Goal: Task Accomplishment & Management: Manage account settings

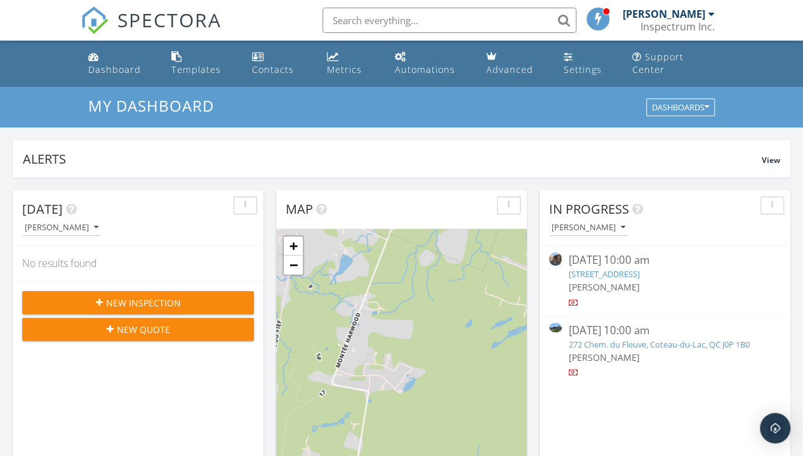
scroll to position [1174, 822]
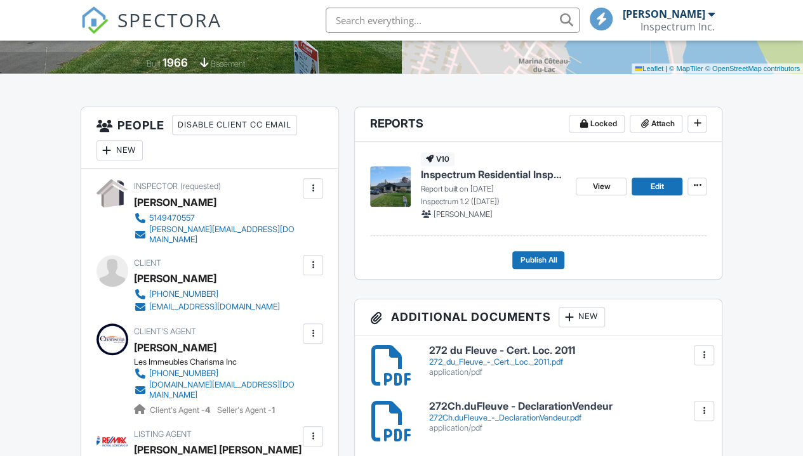
scroll to position [306, 0]
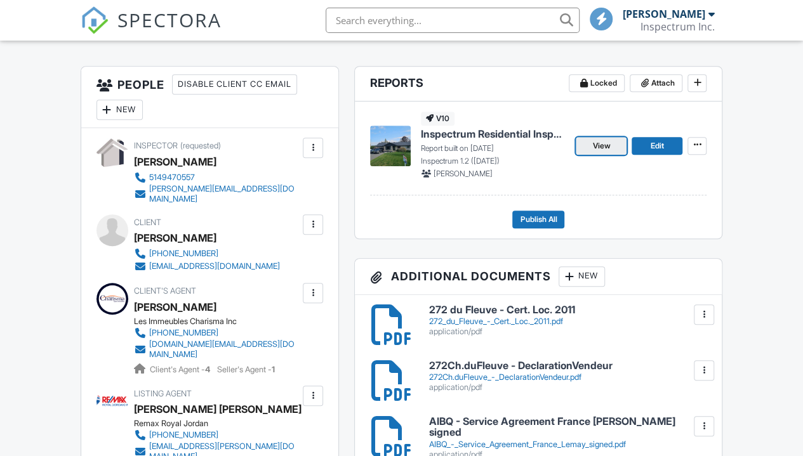
click at [593, 152] on span "View" at bounding box center [601, 146] width 18 height 13
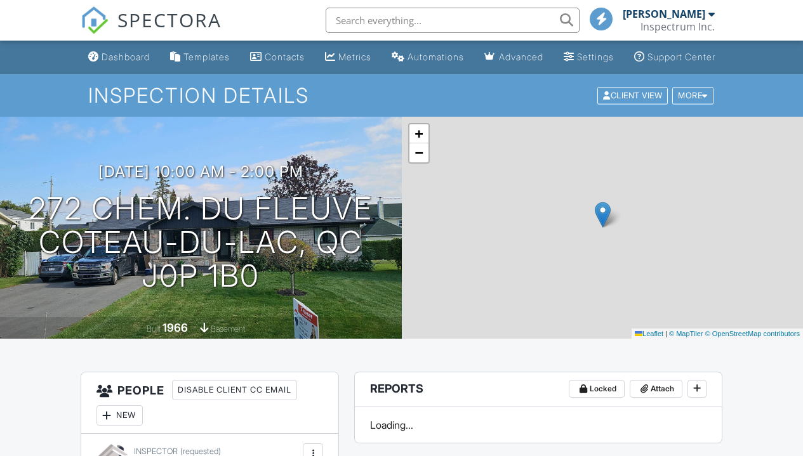
click at [465, 22] on input "text" at bounding box center [453, 20] width 254 height 25
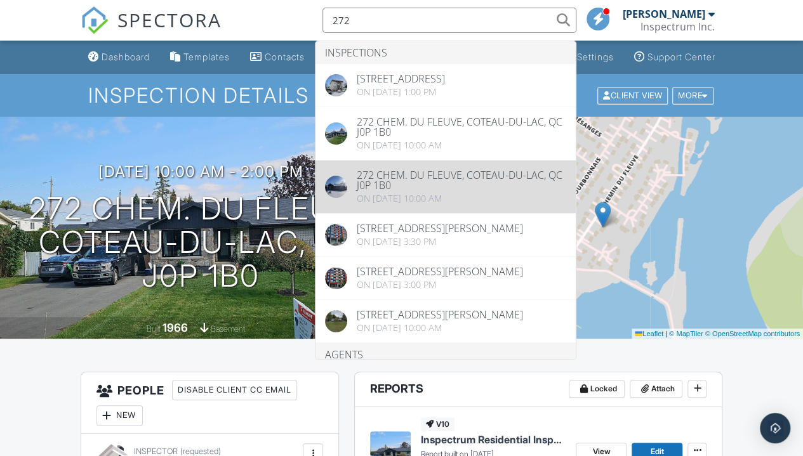
type input "272"
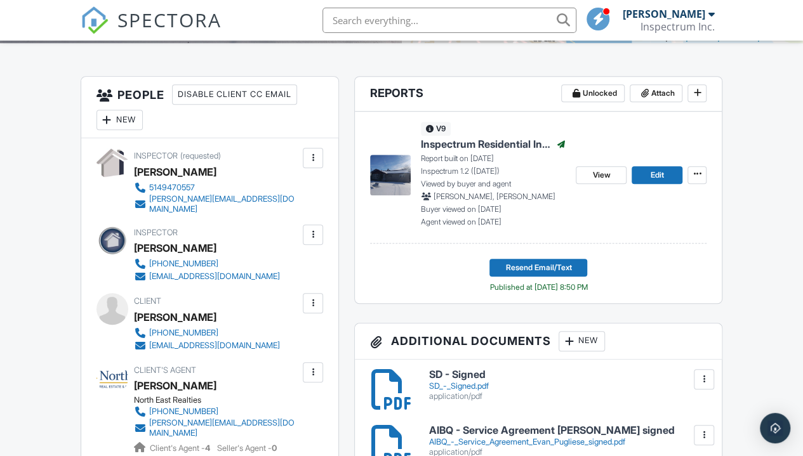
scroll to position [297, 0]
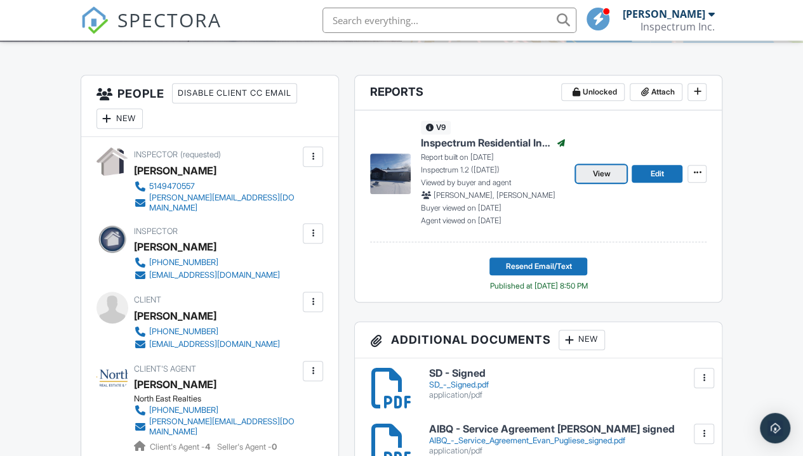
click at [600, 180] on span "View" at bounding box center [601, 174] width 18 height 13
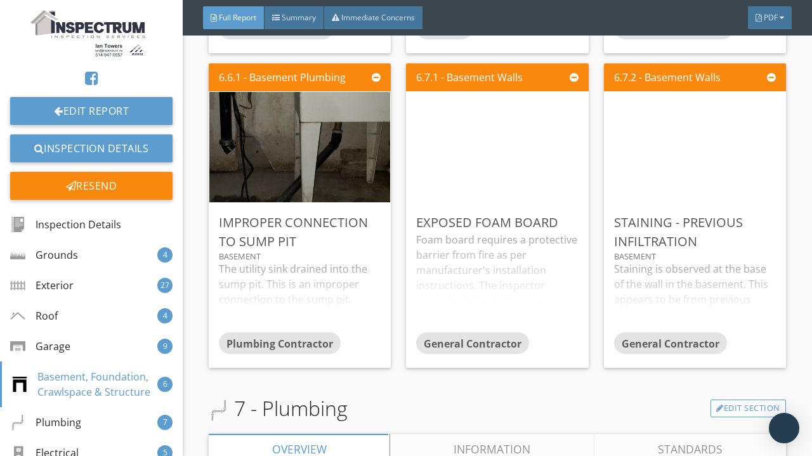
scroll to position [7403, 0]
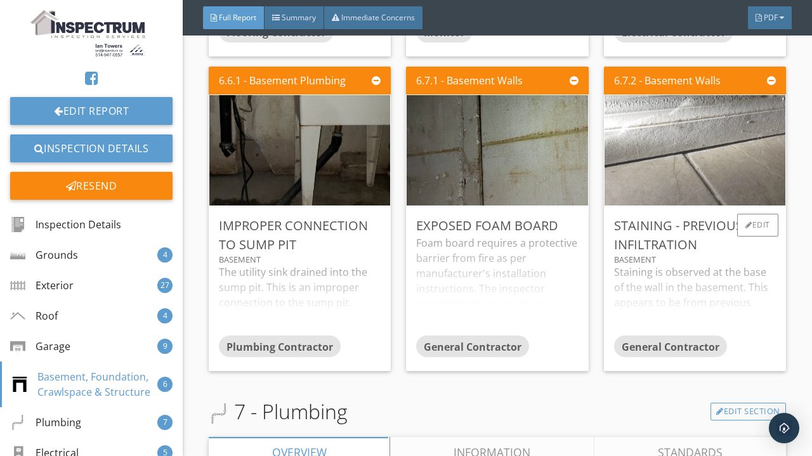
click at [723, 176] on img at bounding box center [695, 150] width 368 height 276
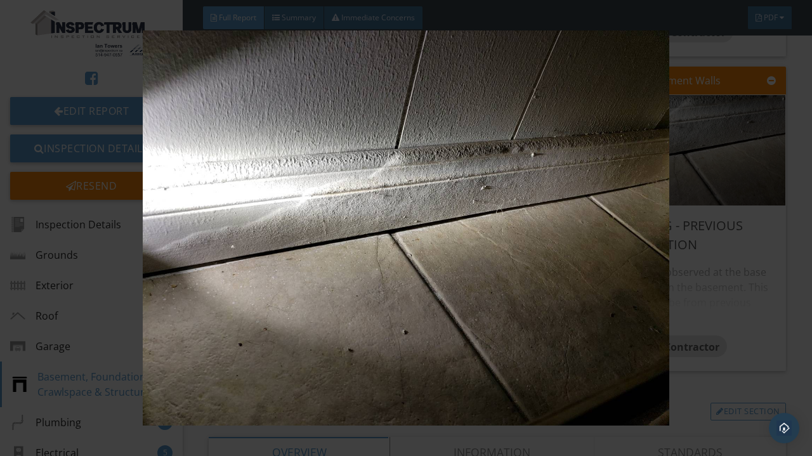
click at [767, 306] on img at bounding box center [405, 227] width 733 height 395
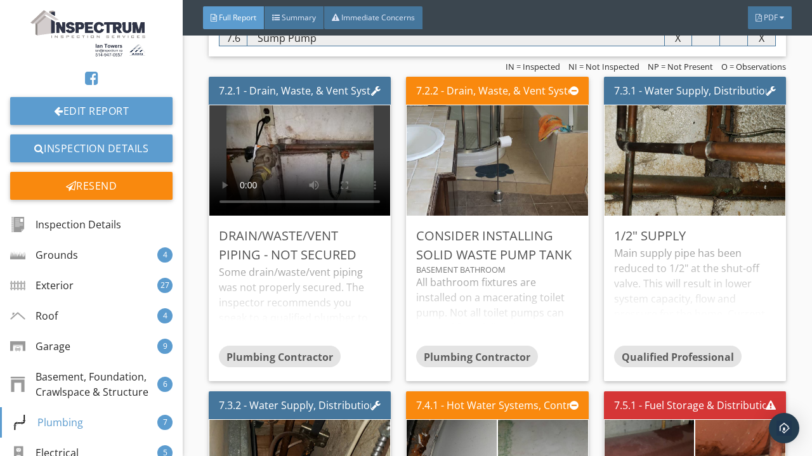
scroll to position [7945, 0]
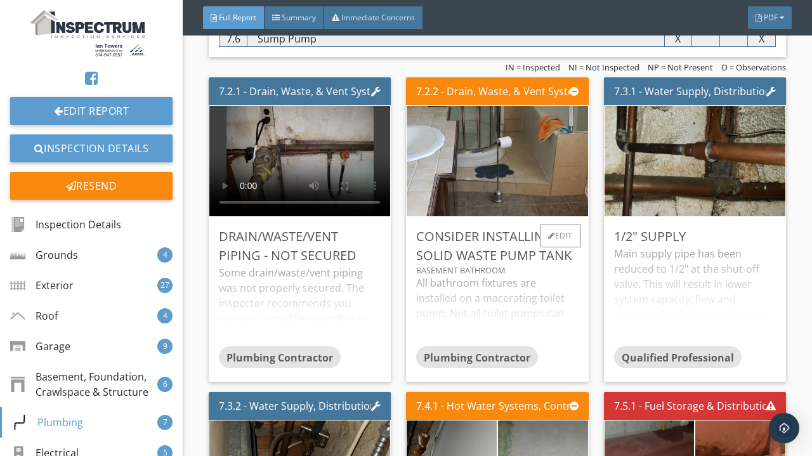
click at [510, 354] on div "Plumbing Contractor" at bounding box center [477, 358] width 122 height 22
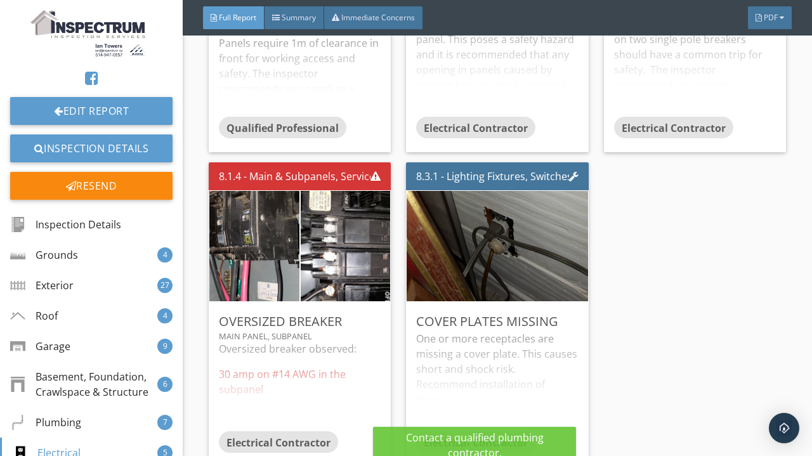
scroll to position [9459, 0]
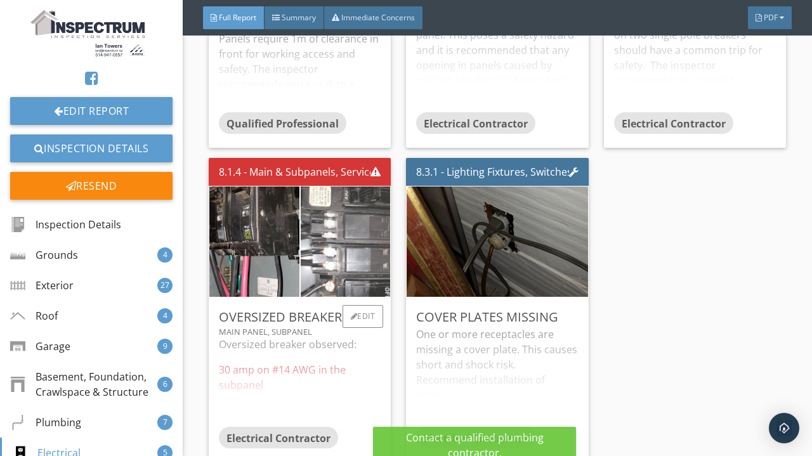
click at [303, 272] on img at bounding box center [346, 241] width 225 height 168
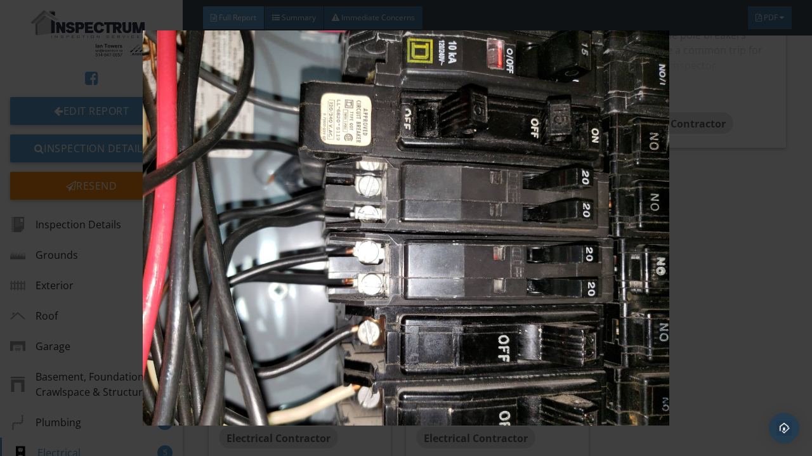
click at [703, 330] on img at bounding box center [405, 227] width 733 height 395
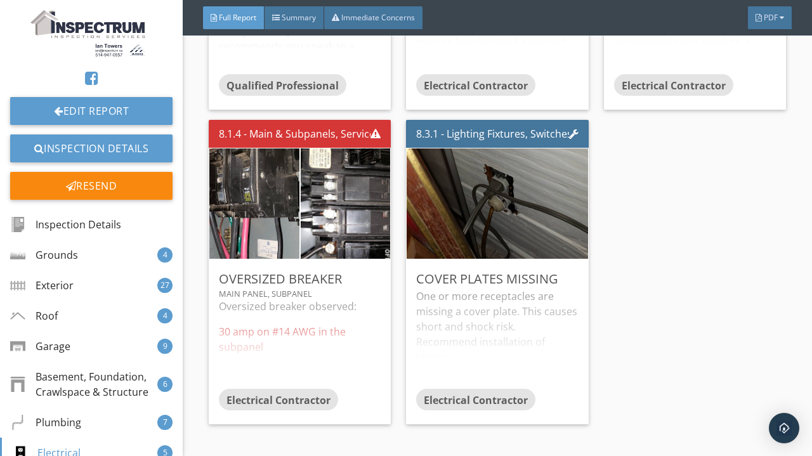
scroll to position [9497, 0]
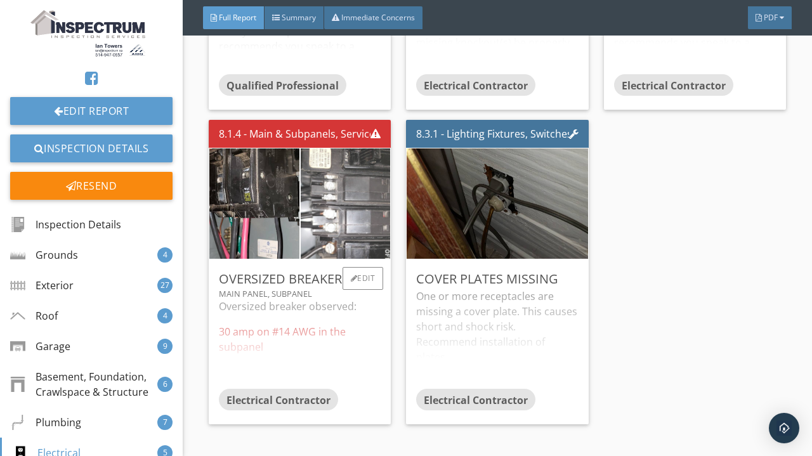
click at [346, 227] on img at bounding box center [346, 203] width 225 height 168
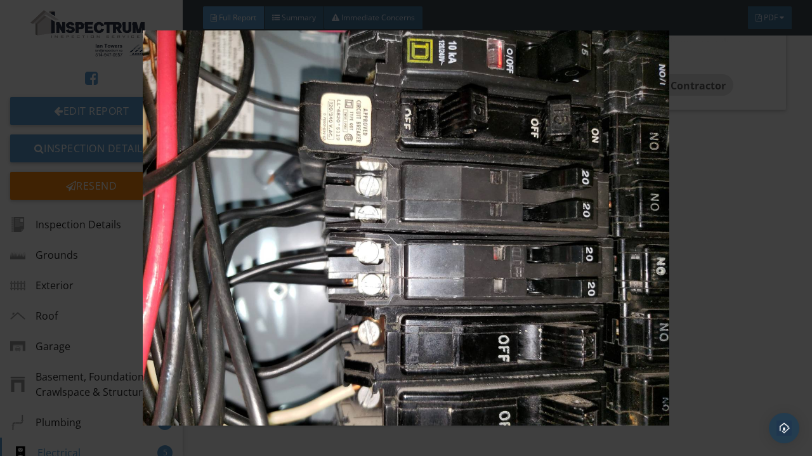
click at [751, 234] on img at bounding box center [405, 227] width 733 height 395
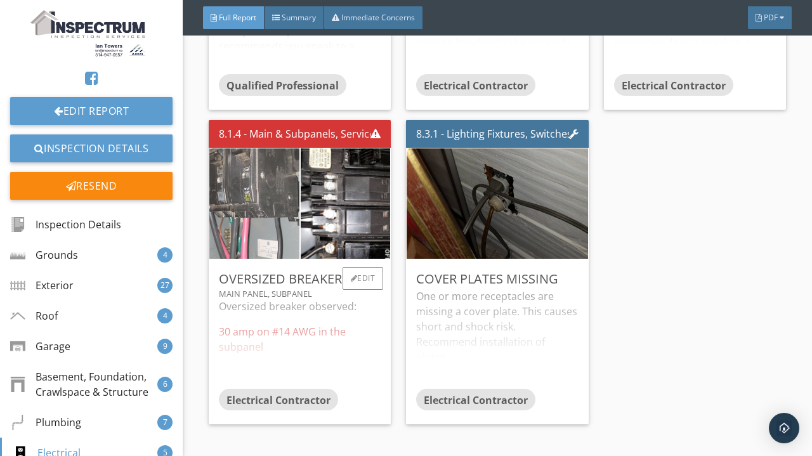
click at [248, 230] on img at bounding box center [254, 204] width 207 height 276
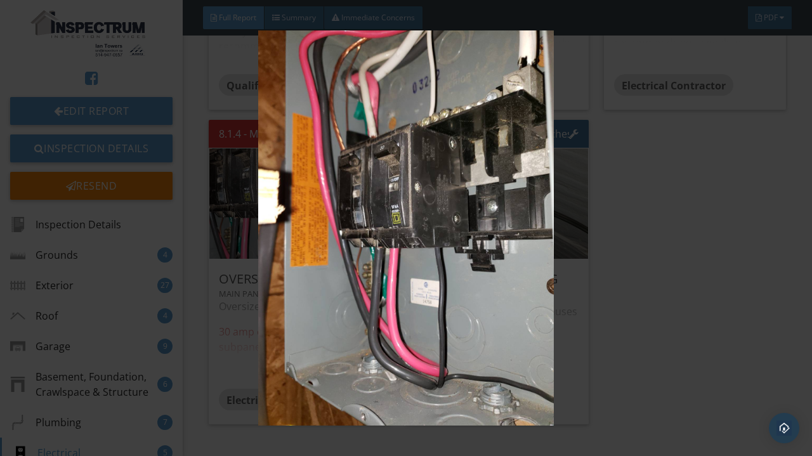
click at [671, 292] on img at bounding box center [405, 227] width 733 height 395
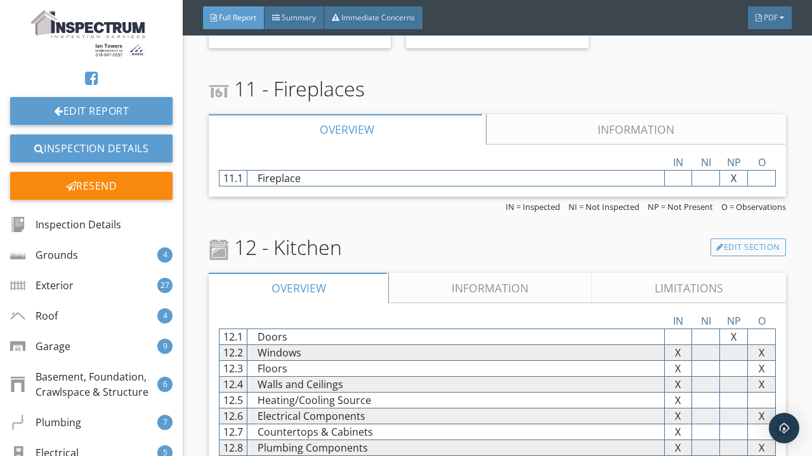
scroll to position [11308, 0]
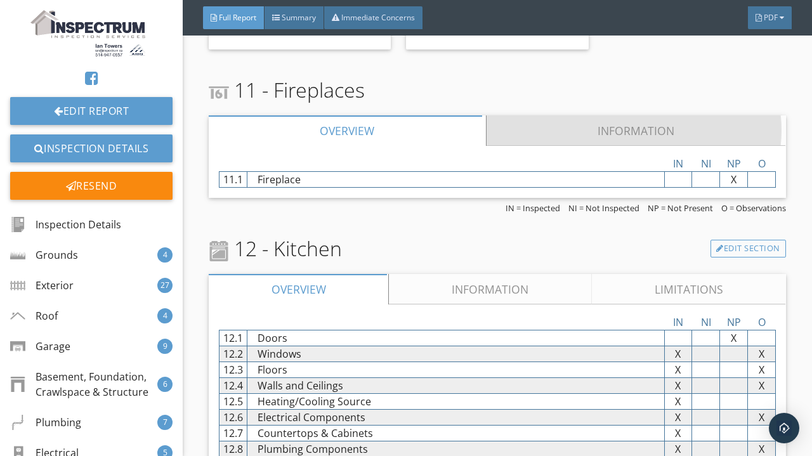
click at [614, 142] on link "Information" at bounding box center [637, 131] width 300 height 30
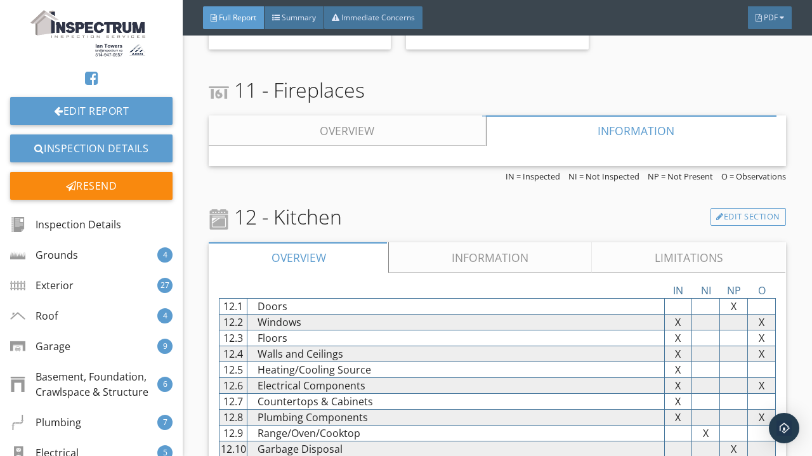
click at [503, 253] on link "Information" at bounding box center [491, 257] width 202 height 30
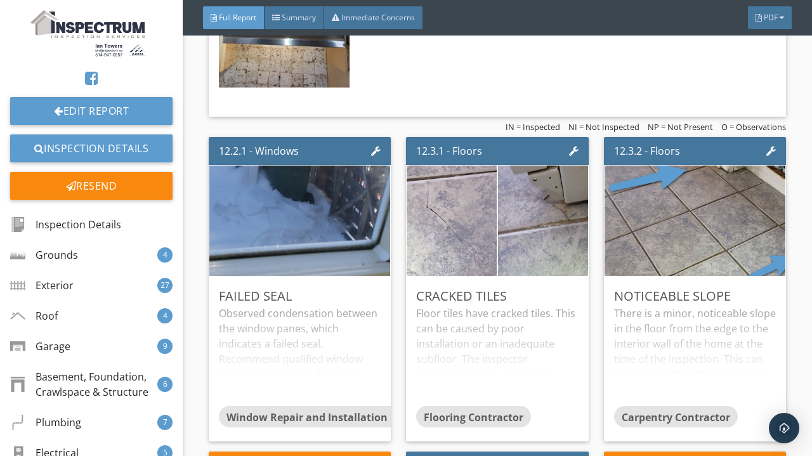
scroll to position [12240, 0]
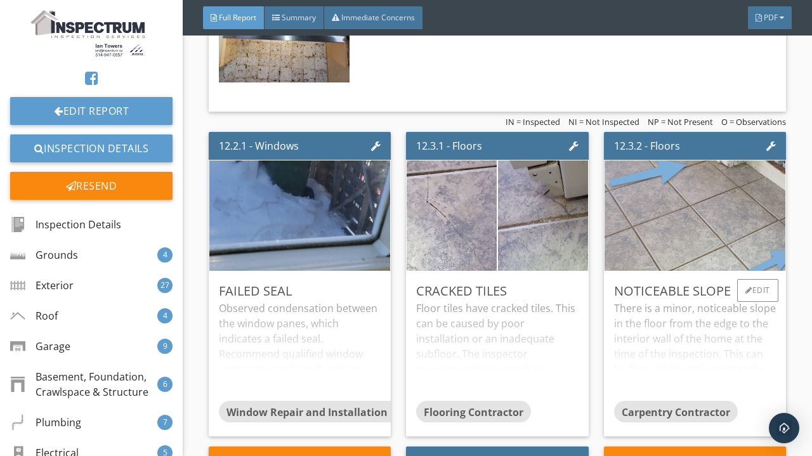
click at [713, 228] on img at bounding box center [695, 215] width 368 height 276
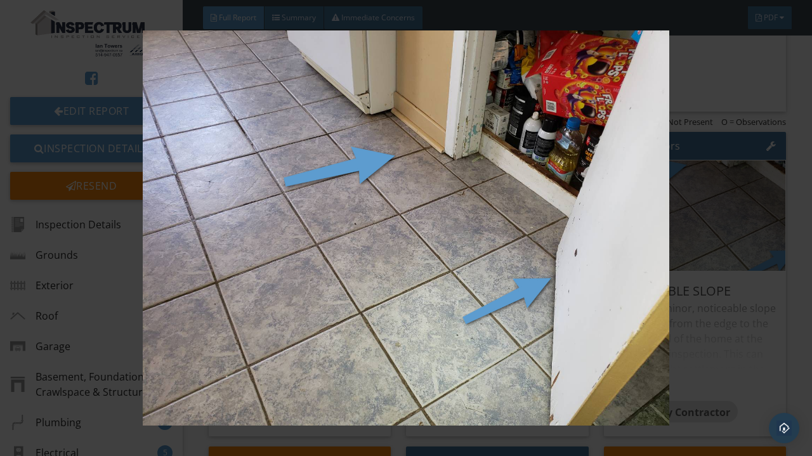
click at [747, 293] on img at bounding box center [405, 227] width 733 height 395
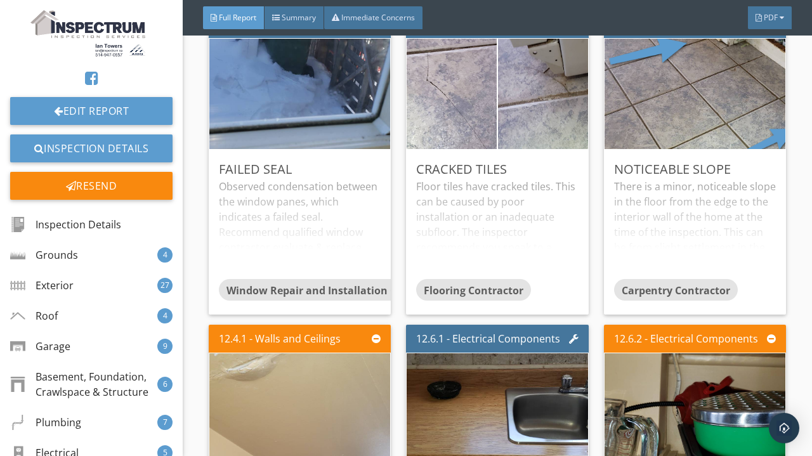
scroll to position [12348, 0]
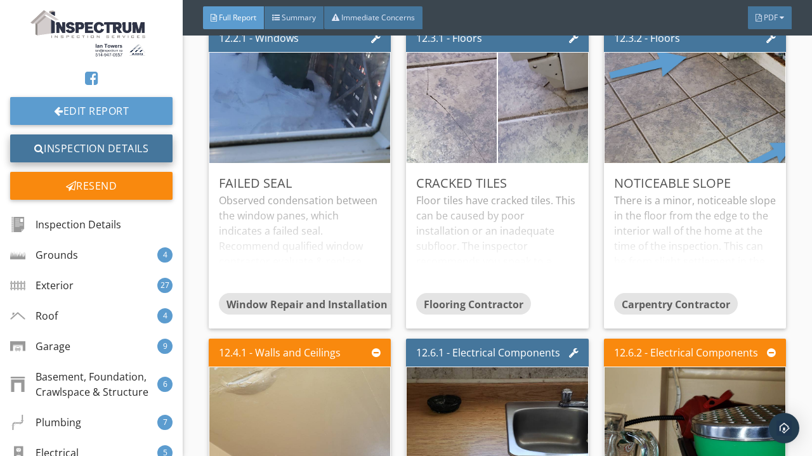
click at [114, 151] on link "Inspection Details" at bounding box center [91, 149] width 162 height 28
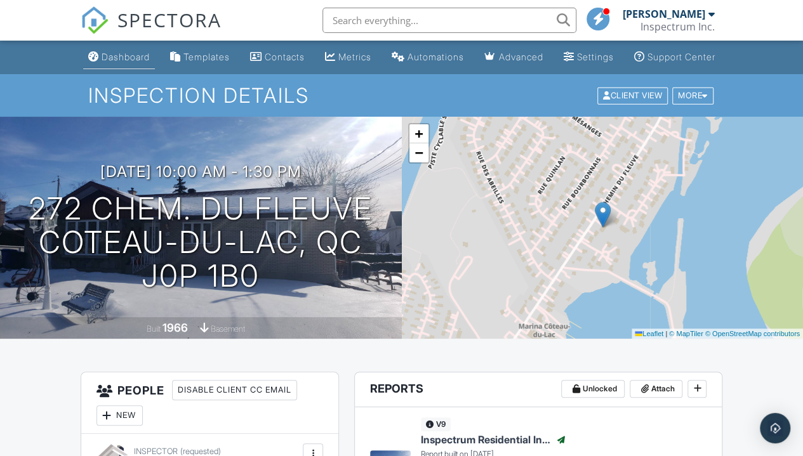
click at [107, 69] on link "Dashboard" at bounding box center [119, 57] width 72 height 23
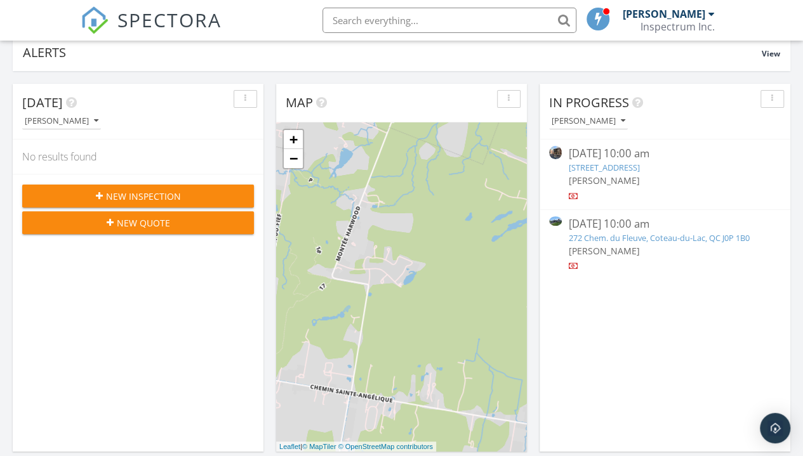
scroll to position [110, 0]
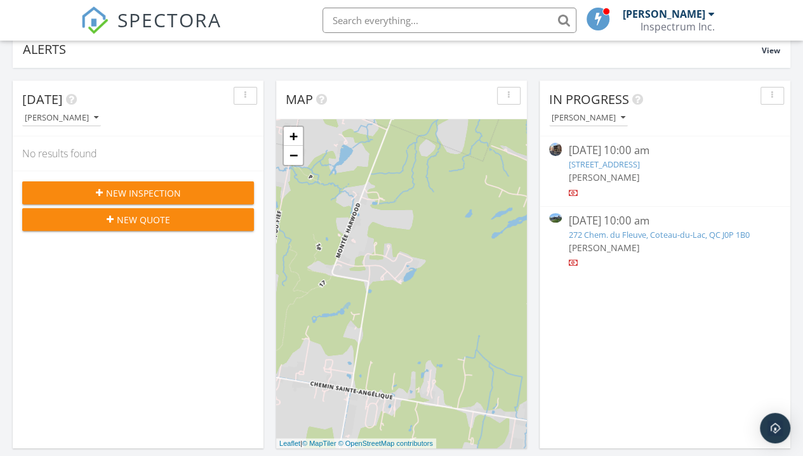
click at [718, 232] on link "272 Chem. du Fleuve, Coteau-du-Lac, QC J0P 1B0" at bounding box center [658, 234] width 181 height 11
click at [691, 234] on link "272 Chem. du Fleuve, Coteau-du-Lac, QC J0P 1B0" at bounding box center [658, 234] width 181 height 11
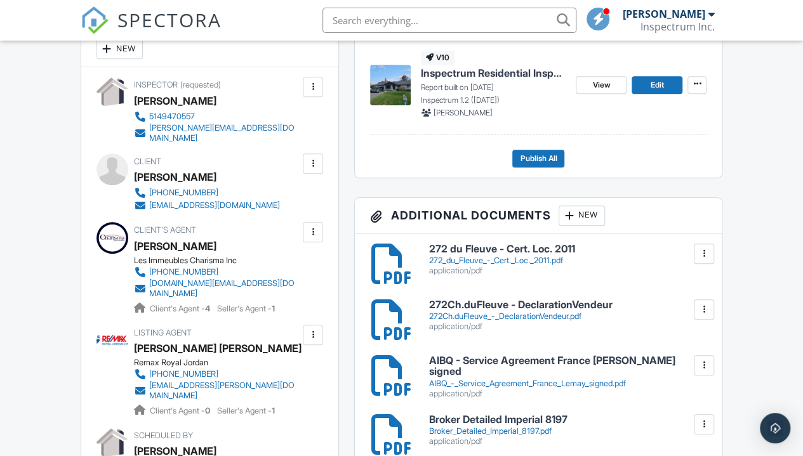
scroll to position [325, 0]
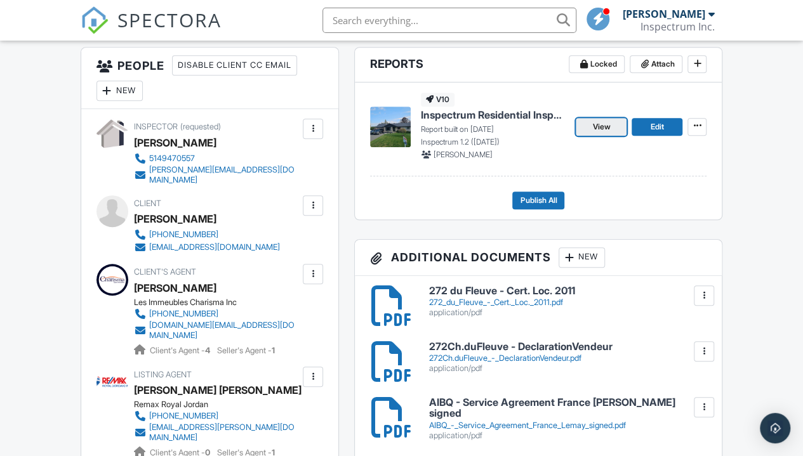
click at [589, 136] on link "View" at bounding box center [601, 127] width 51 height 18
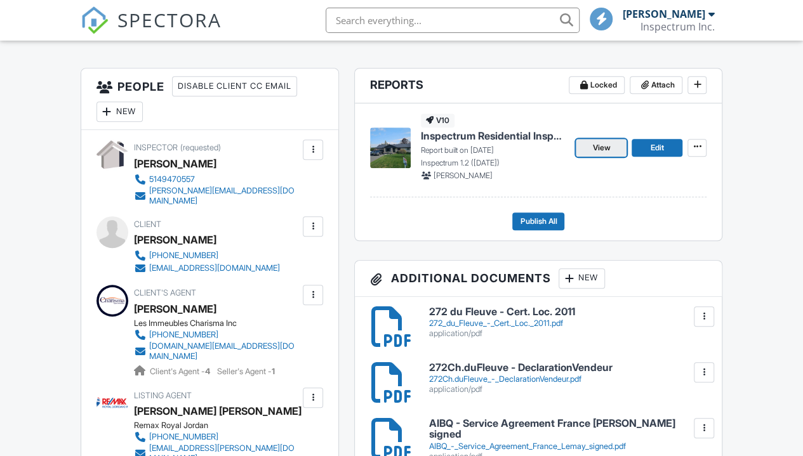
click at [583, 157] on link "View" at bounding box center [601, 148] width 51 height 18
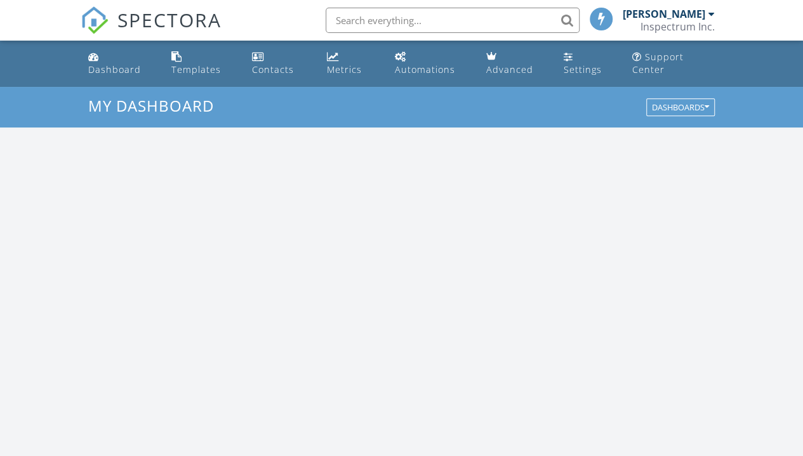
scroll to position [1174, 822]
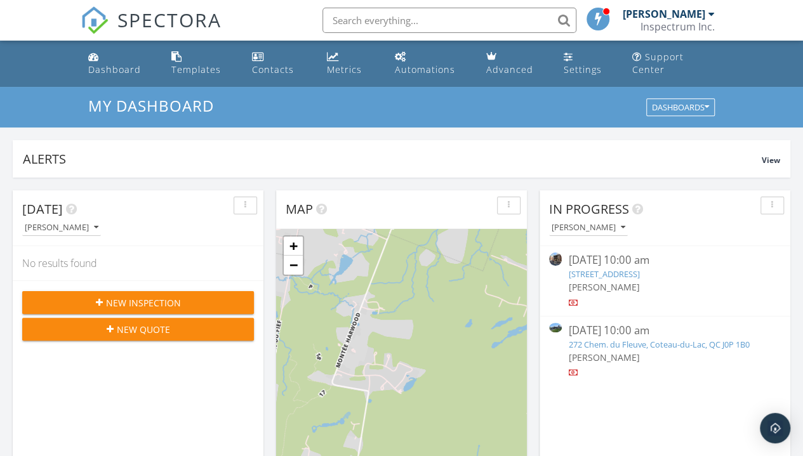
click at [496, 17] on input "text" at bounding box center [449, 20] width 254 height 25
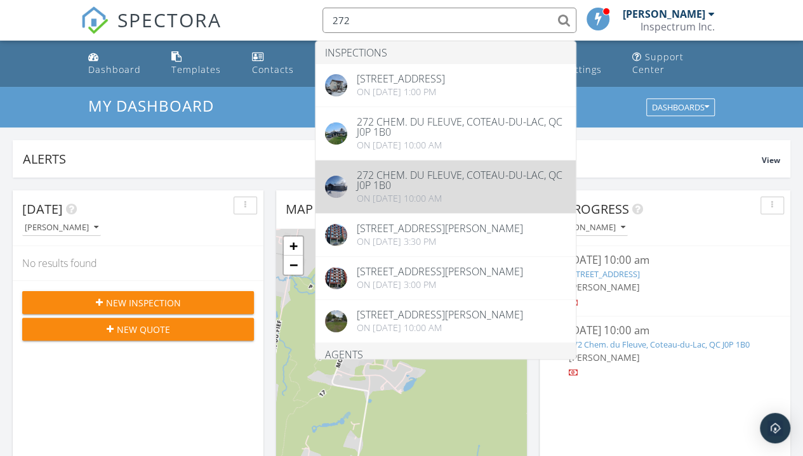
type input "272"
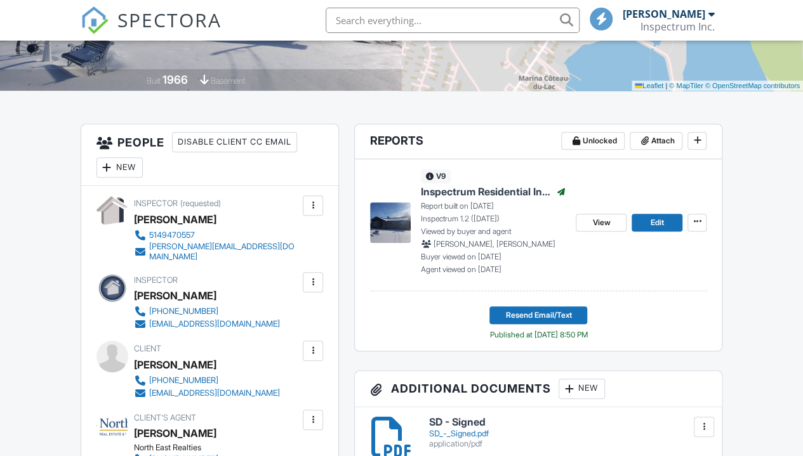
scroll to position [249, 0]
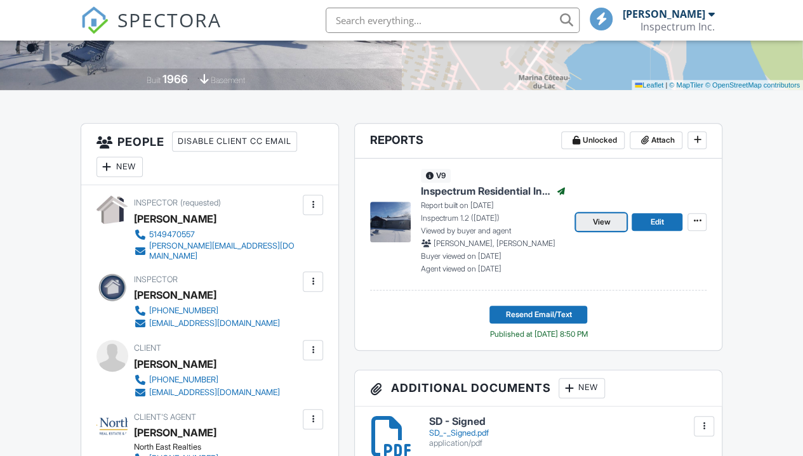
click at [597, 228] on span "View" at bounding box center [601, 222] width 18 height 13
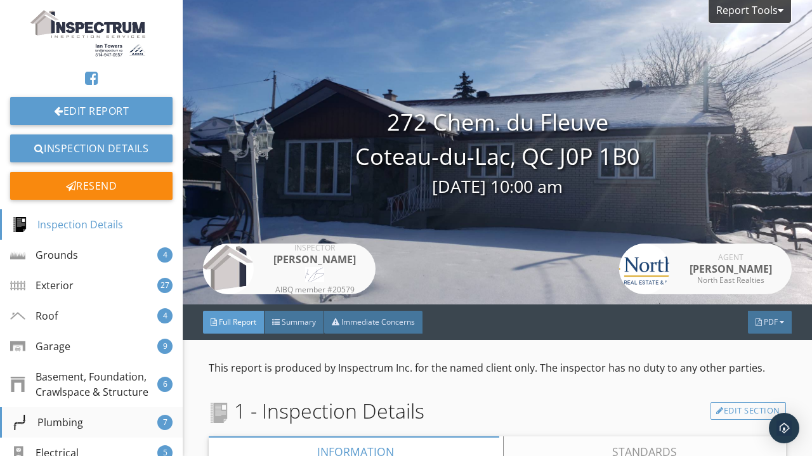
click at [74, 430] on div "Plumbing" at bounding box center [47, 422] width 71 height 15
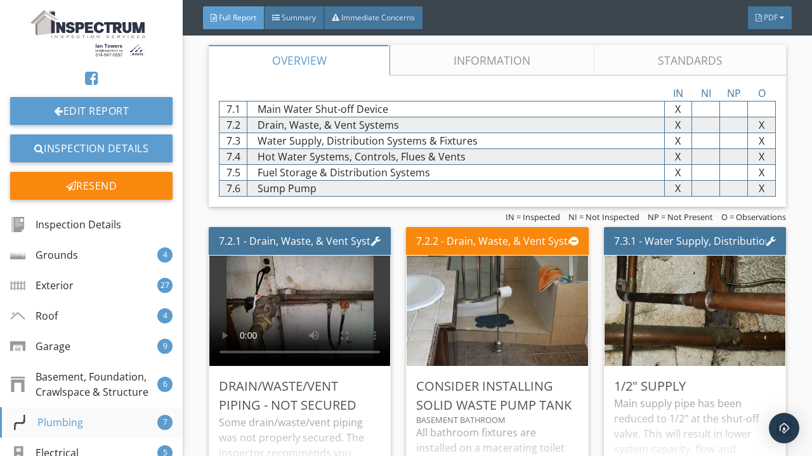
scroll to position [7758, 0]
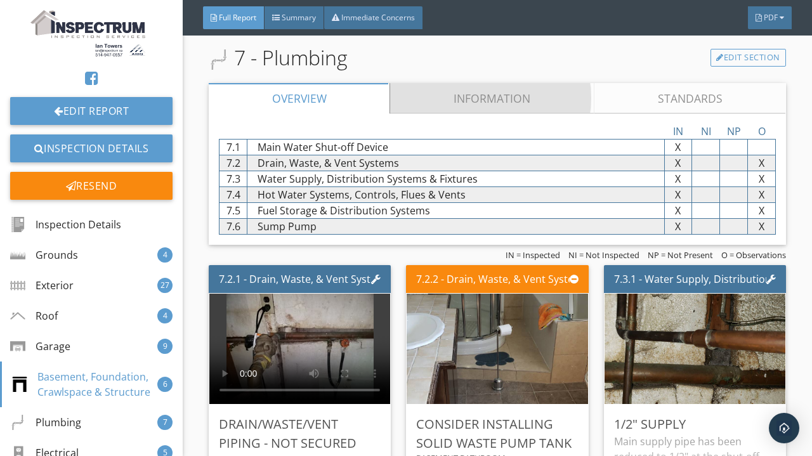
click at [485, 100] on link "Information" at bounding box center [493, 98] width 204 height 30
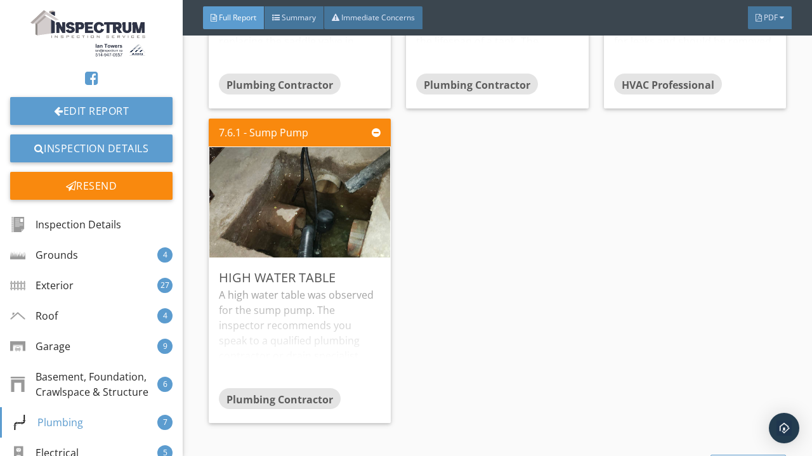
scroll to position [10364, 0]
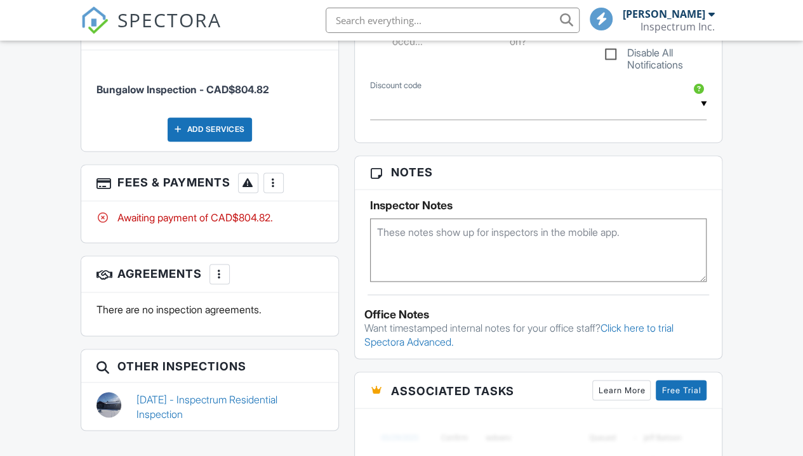
click at [279, 176] on div at bounding box center [273, 182] width 13 height 13
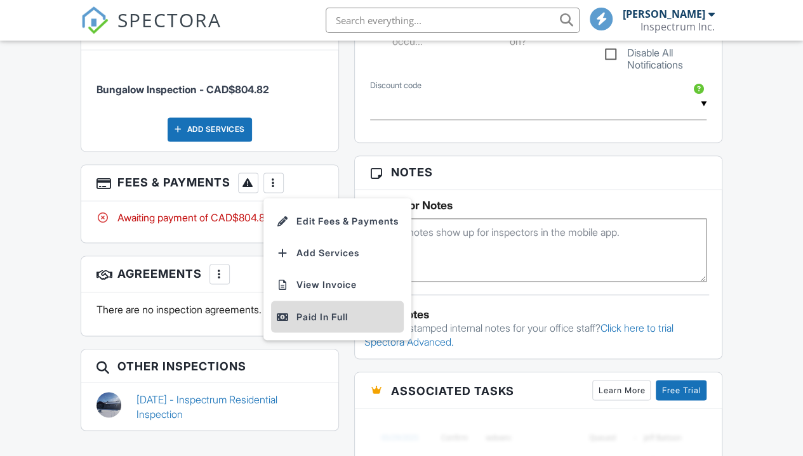
click at [365, 309] on div "Paid In Full" at bounding box center [337, 316] width 123 height 15
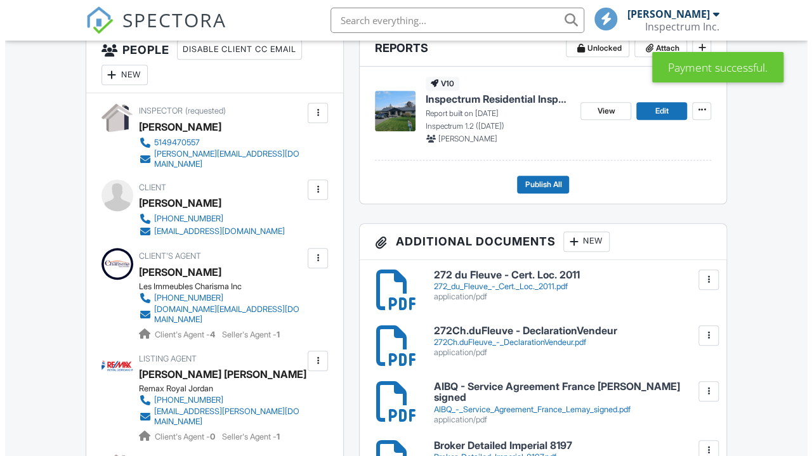
scroll to position [338, 0]
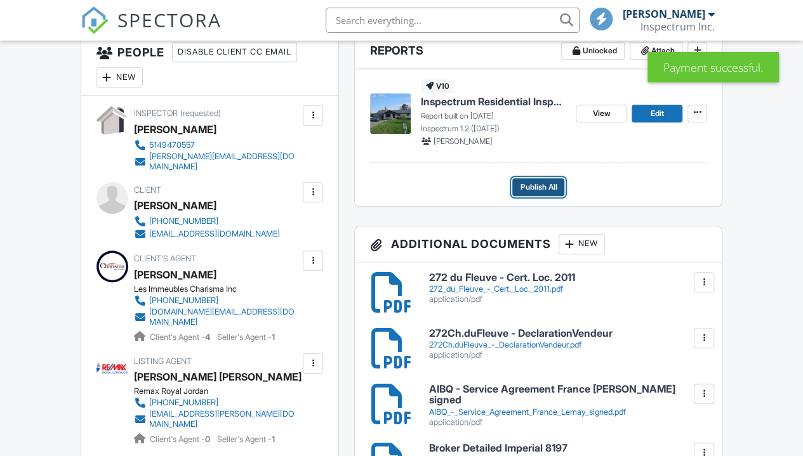
click at [558, 196] on button "Publish All" at bounding box center [538, 187] width 52 height 18
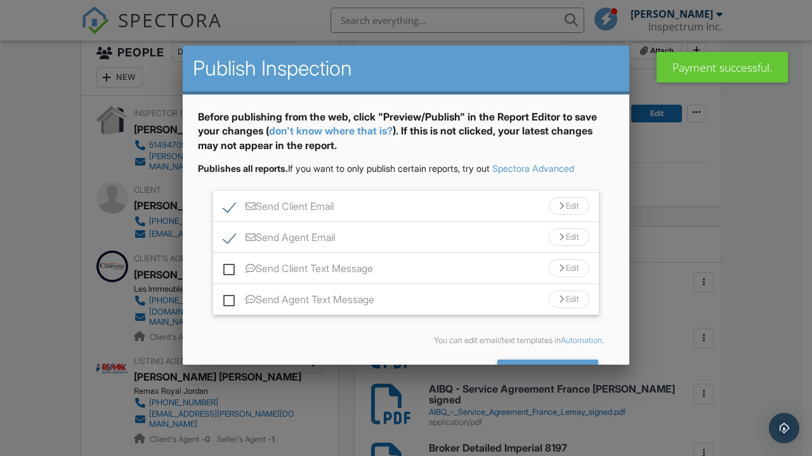
click at [259, 263] on label "Send Client Text Message" at bounding box center [298, 271] width 150 height 16
click at [232, 263] on input "Send Client Text Message" at bounding box center [227, 262] width 8 height 8
checkbox input "true"
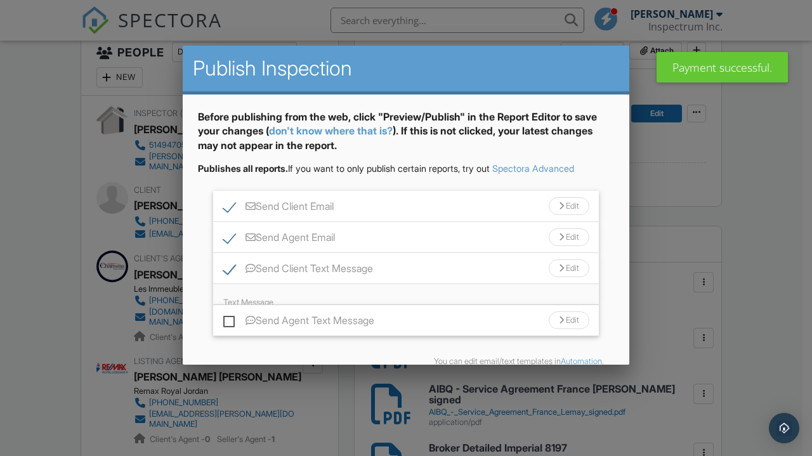
click at [281, 315] on label "Send Agent Text Message" at bounding box center [298, 323] width 151 height 16
click at [232, 310] on input "Send Agent Text Message" at bounding box center [227, 314] width 8 height 8
checkbox input "true"
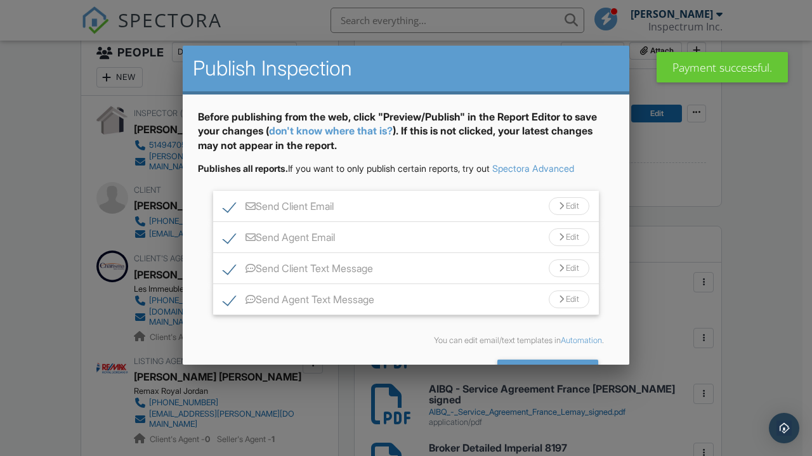
scroll to position [41, 0]
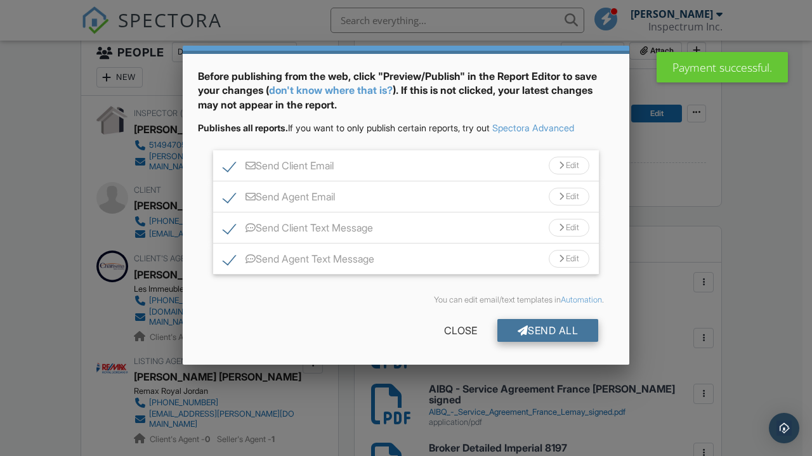
click at [544, 330] on div "Send All" at bounding box center [549, 330] width 102 height 23
